Goal: Navigation & Orientation: Find specific page/section

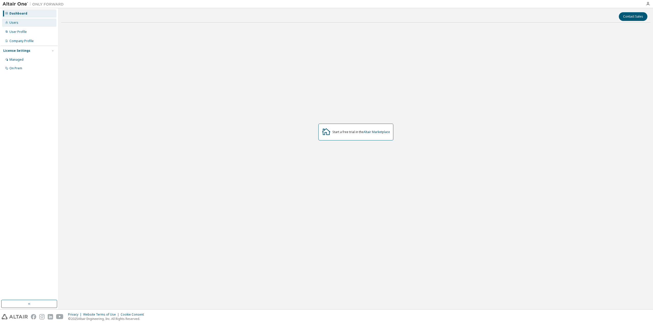
click at [14, 21] on div "Users" at bounding box center [29, 23] width 54 height 8
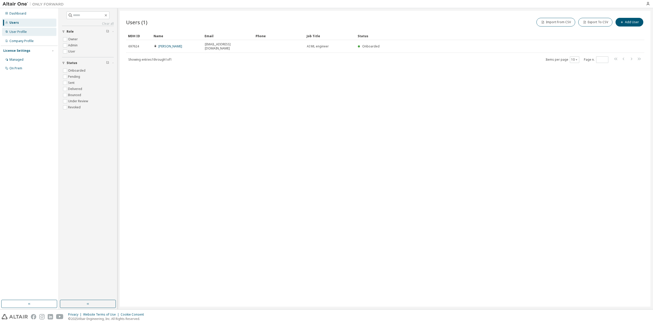
click at [13, 31] on div "User Profile" at bounding box center [17, 32] width 17 height 4
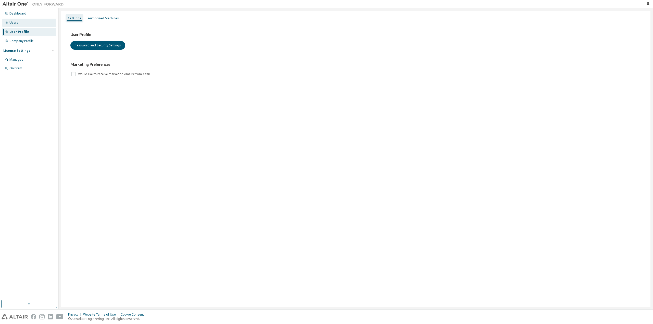
click at [13, 22] on div "Users" at bounding box center [13, 23] width 9 height 4
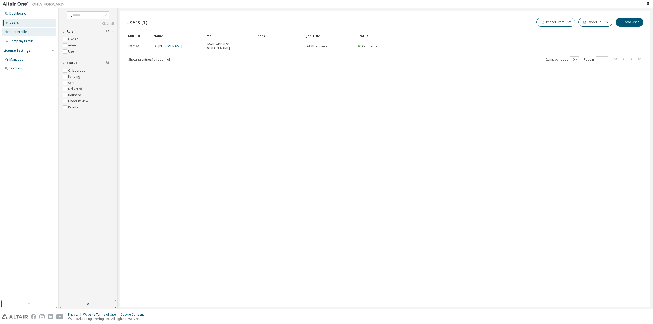
click at [15, 32] on div "User Profile" at bounding box center [17, 32] width 17 height 4
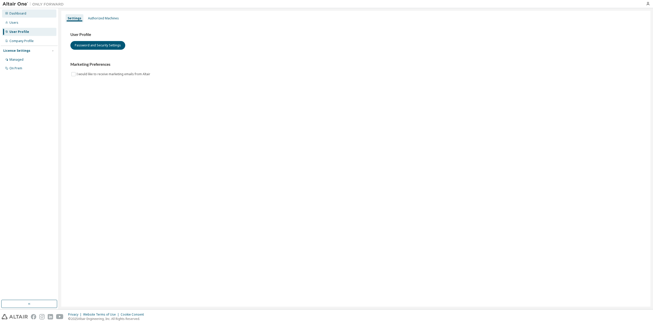
click at [17, 12] on div "Dashboard" at bounding box center [17, 13] width 17 height 4
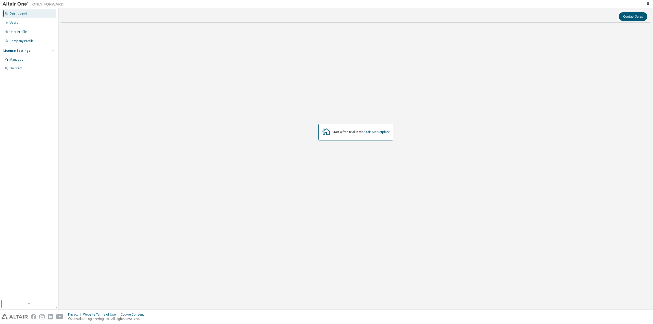
click at [344, 130] on div "Start a free trial in the Altair Marketplace" at bounding box center [361, 132] width 58 height 4
click at [379, 134] on link "Altair Marketplace" at bounding box center [376, 132] width 27 height 4
